Goal: Go to known website: Go to known website

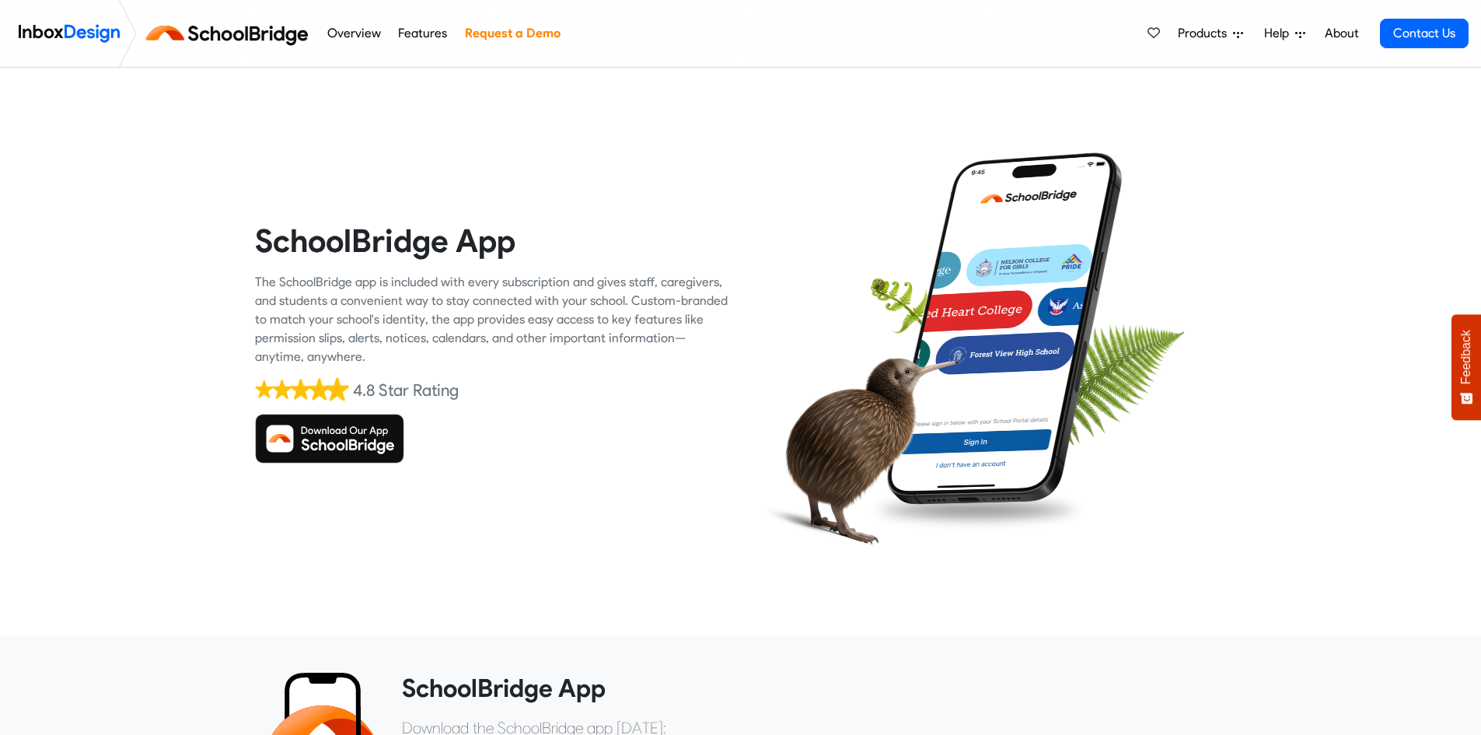
scroll to position [323, 0]
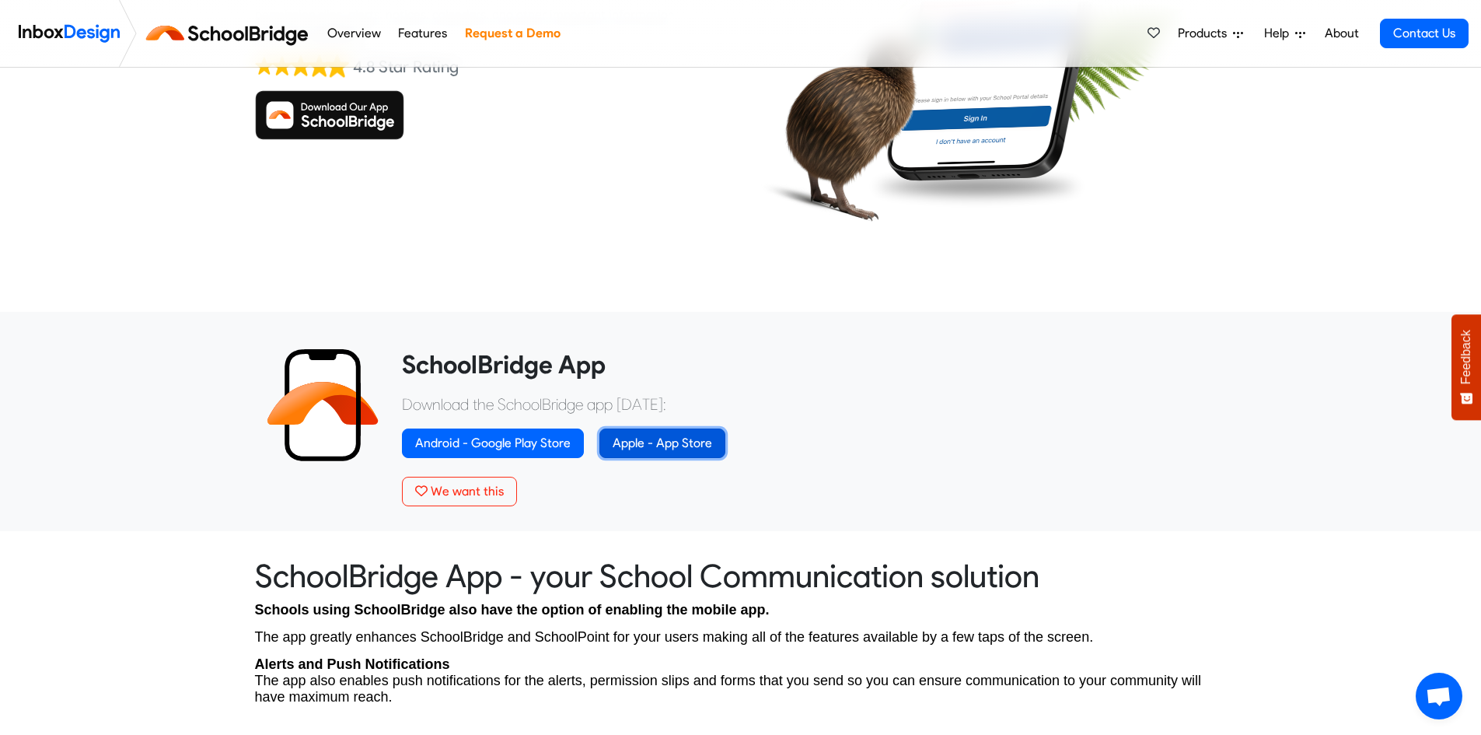
click at [646, 433] on link "Apple - App Store" at bounding box center [662, 443] width 126 height 30
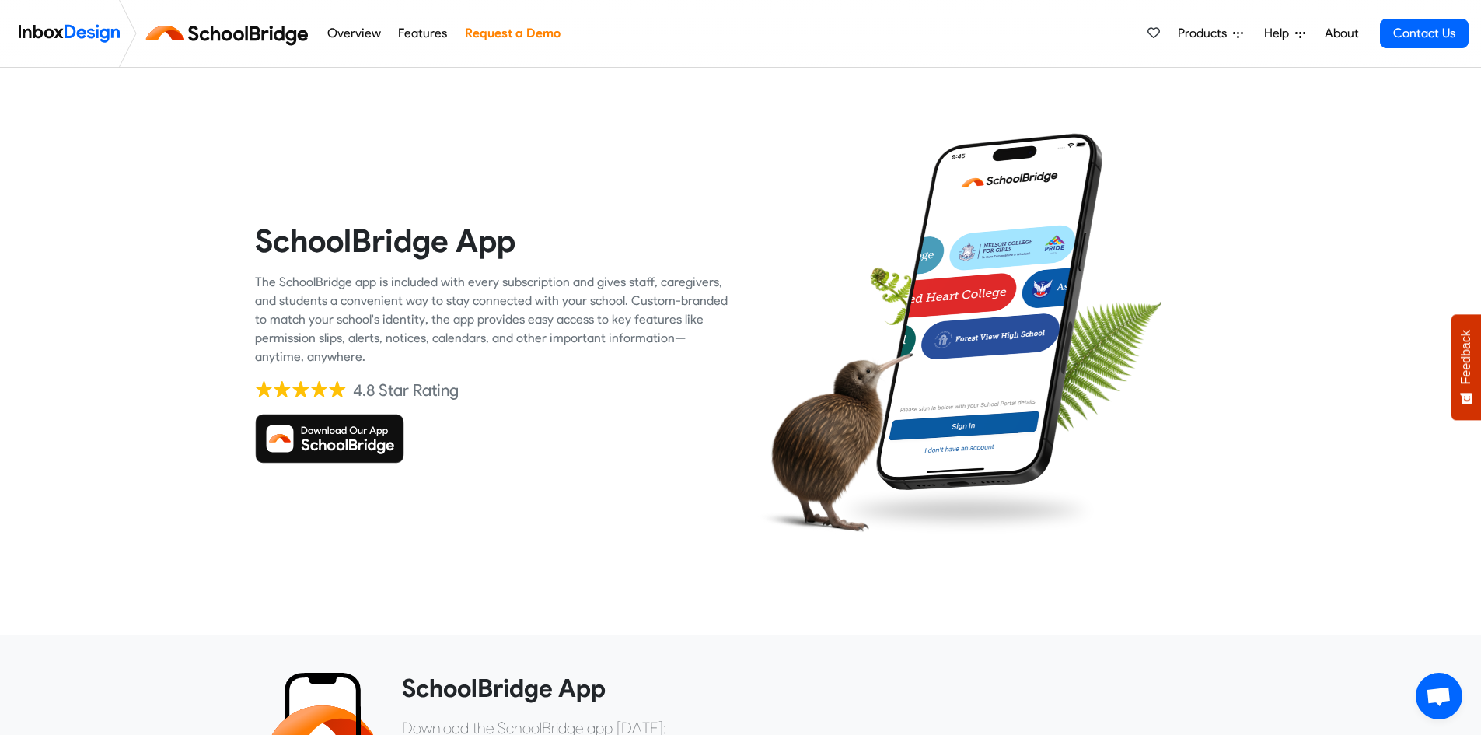
click at [353, 424] on img at bounding box center [329, 439] width 149 height 50
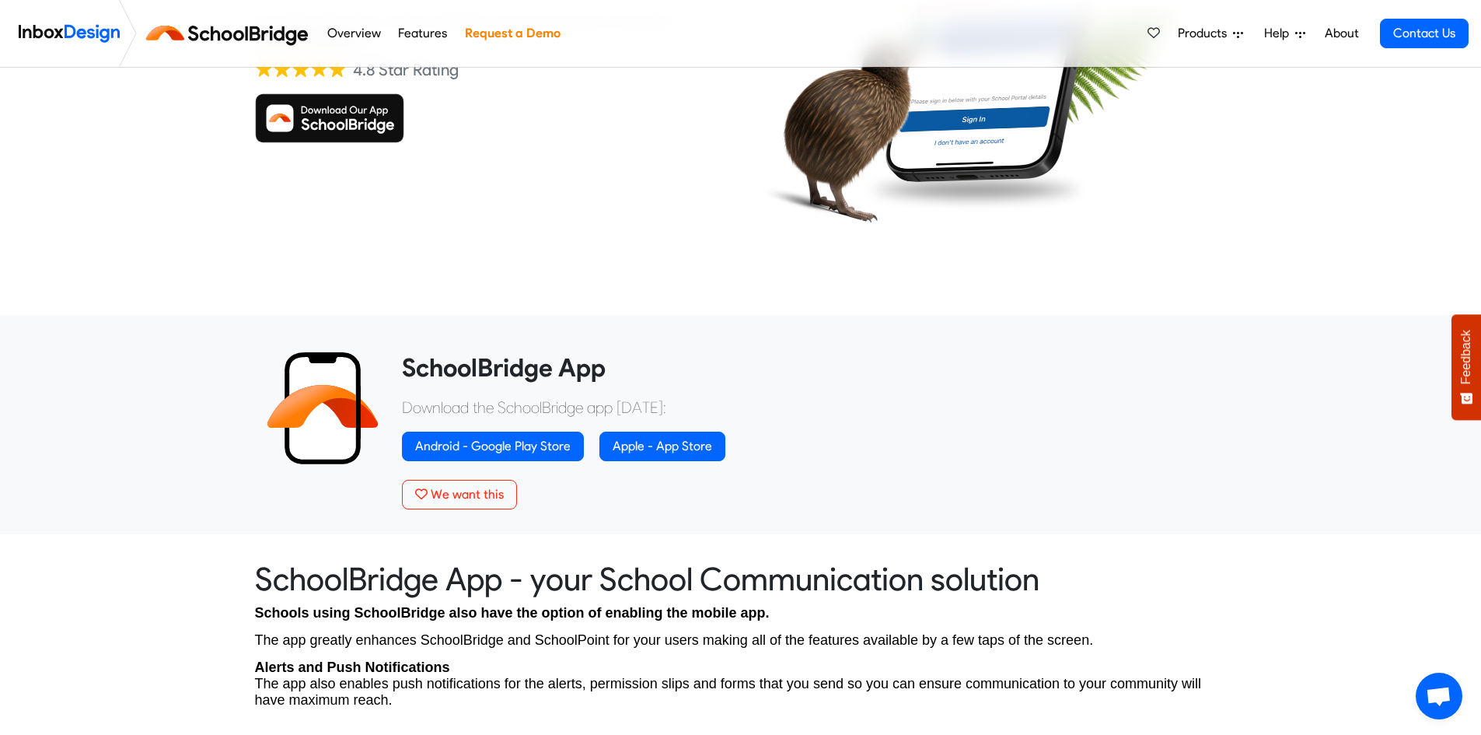
scroll to position [341, 0]
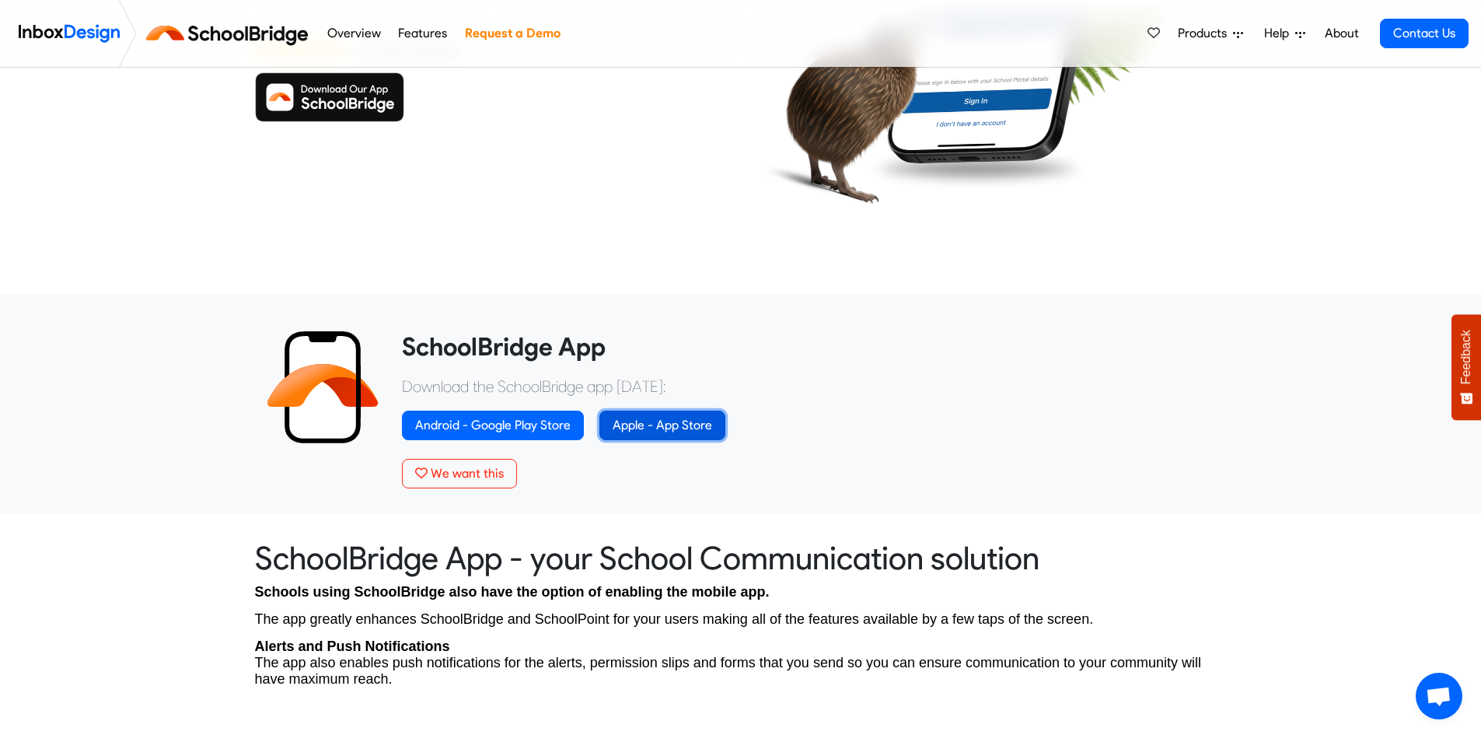
click at [651, 417] on link "Apple - App Store" at bounding box center [662, 425] width 126 height 30
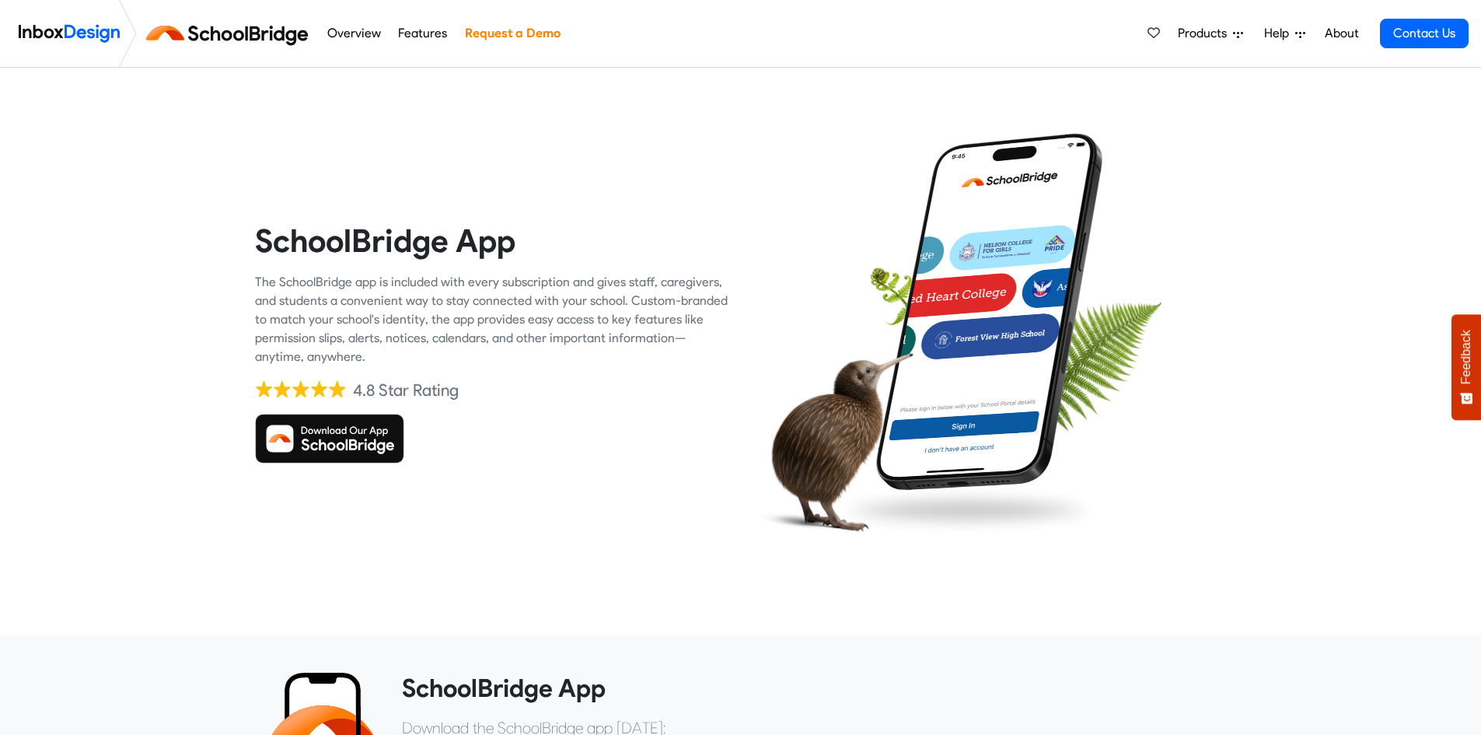
click at [337, 426] on img at bounding box center [329, 439] width 149 height 50
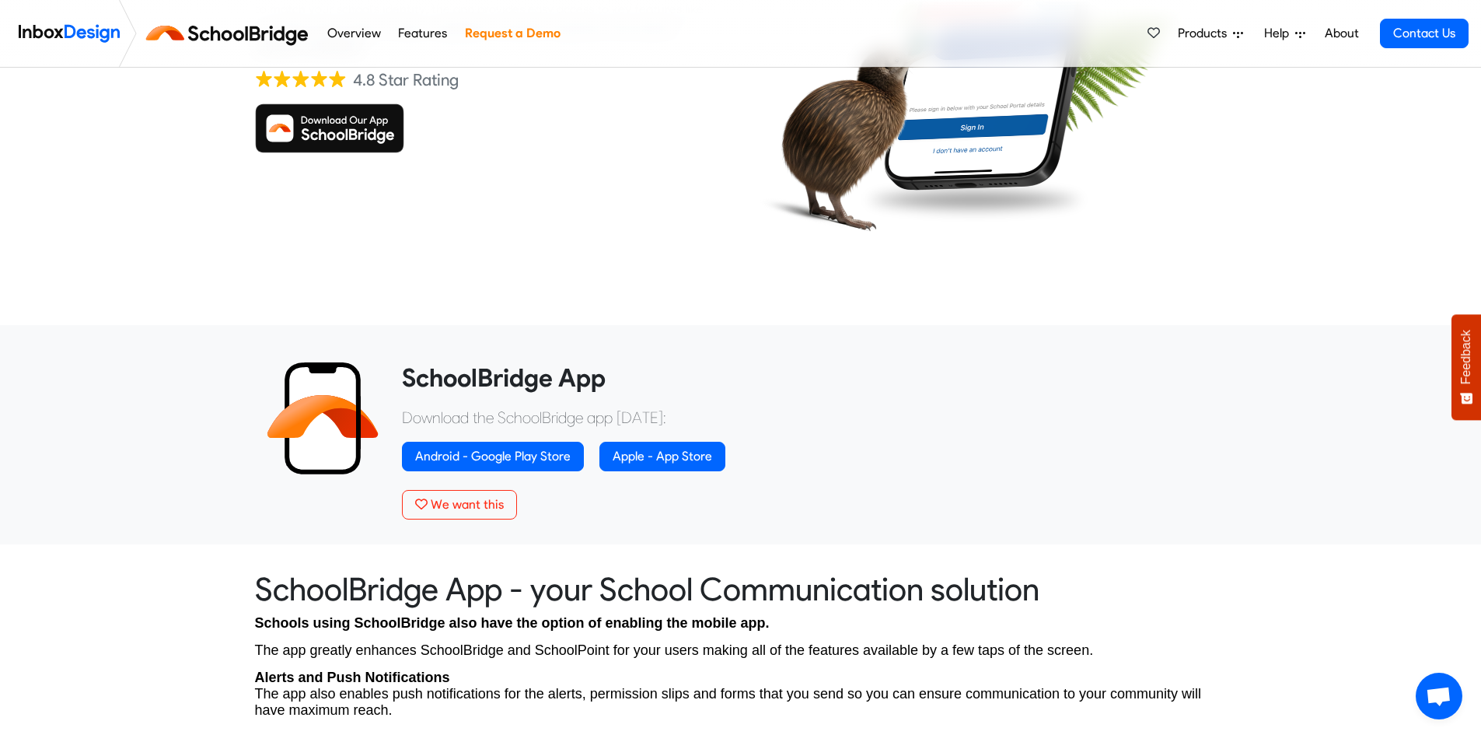
scroll to position [320, 0]
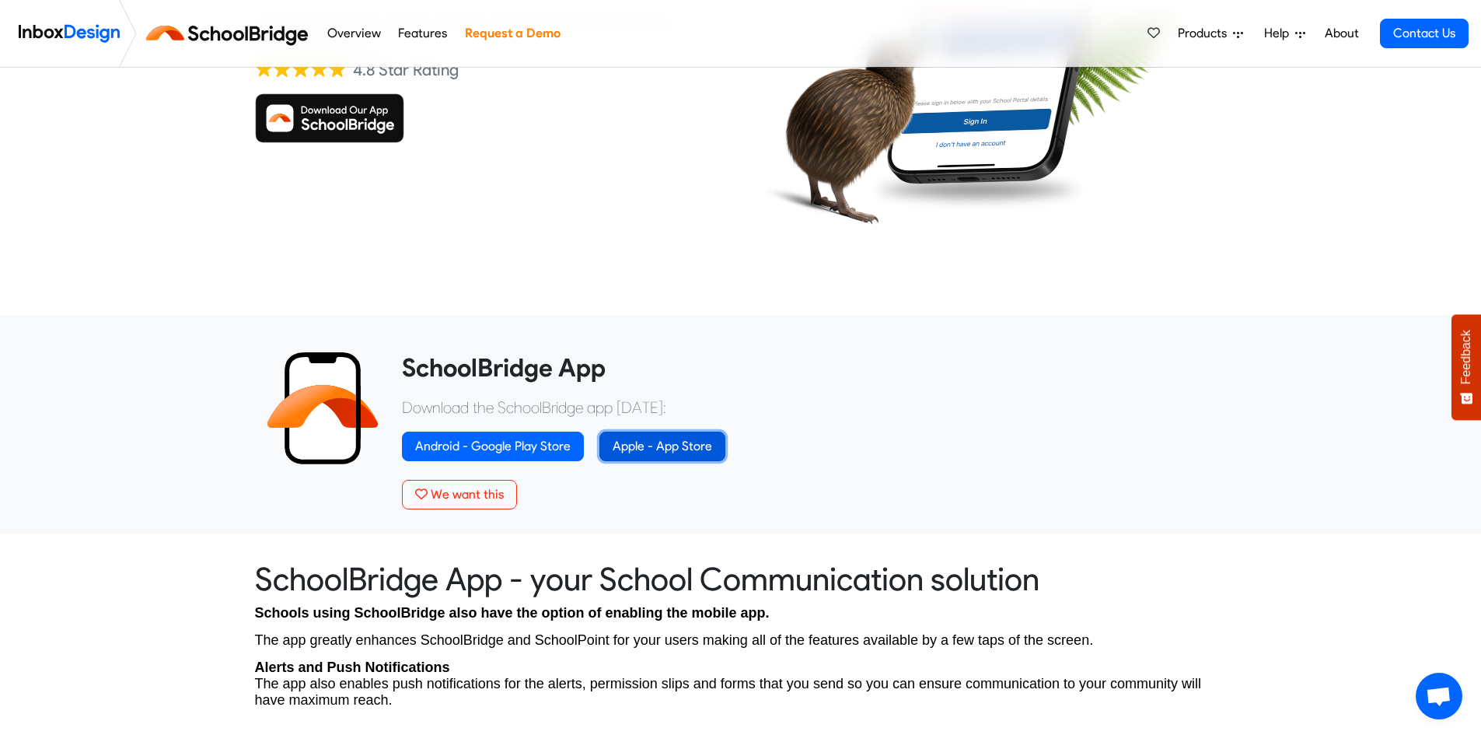
click at [660, 441] on link "Apple - App Store" at bounding box center [662, 446] width 126 height 30
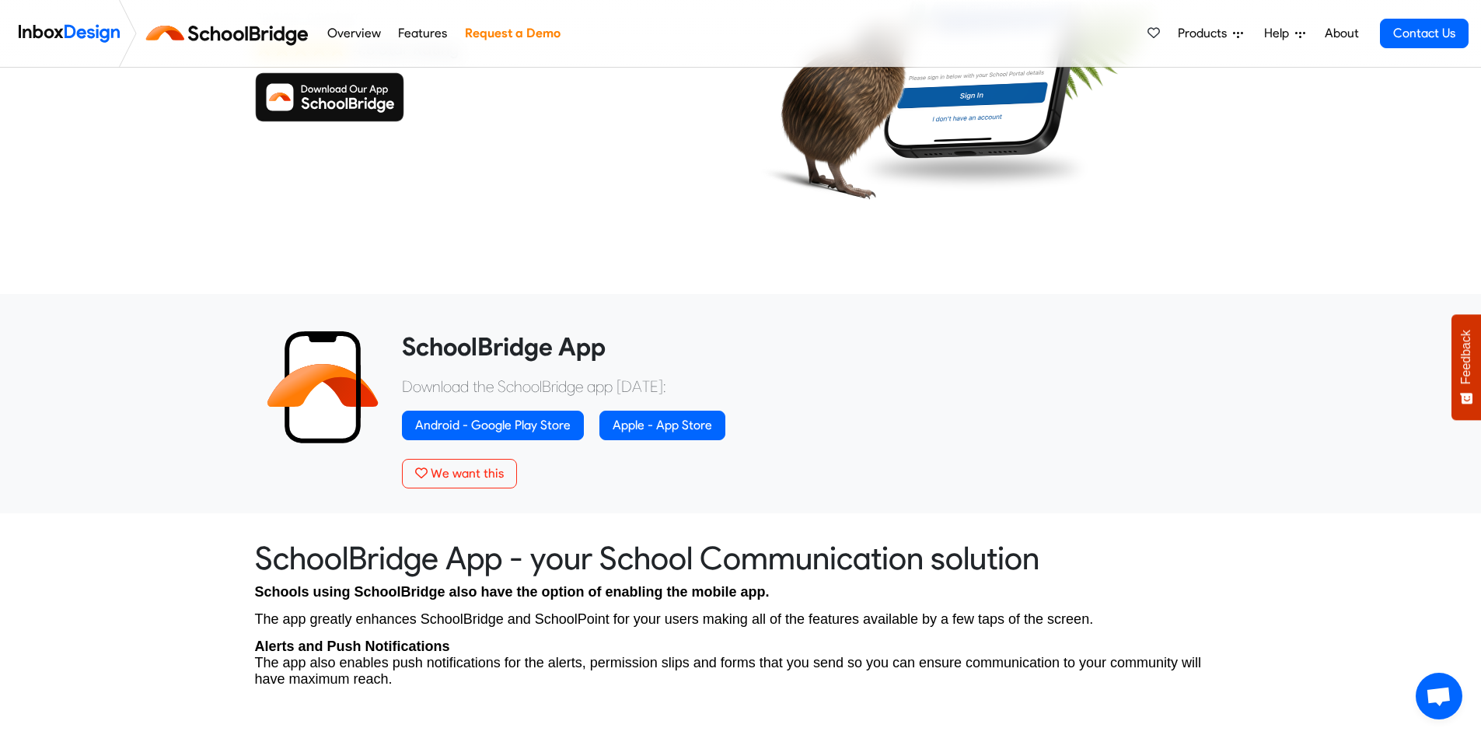
scroll to position [393, 0]
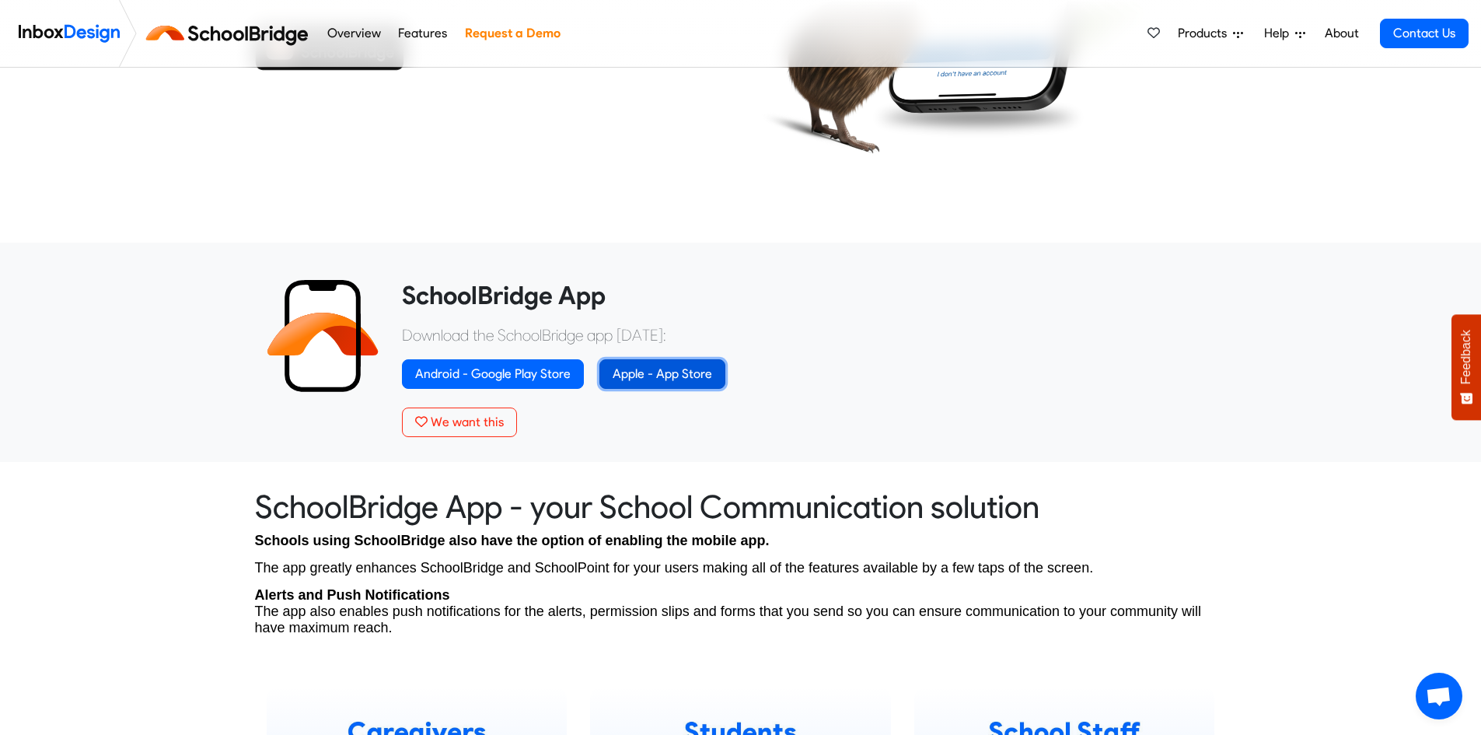
click at [655, 372] on link "Apple - App Store" at bounding box center [662, 374] width 126 height 30
